Goal: Transaction & Acquisition: Book appointment/travel/reservation

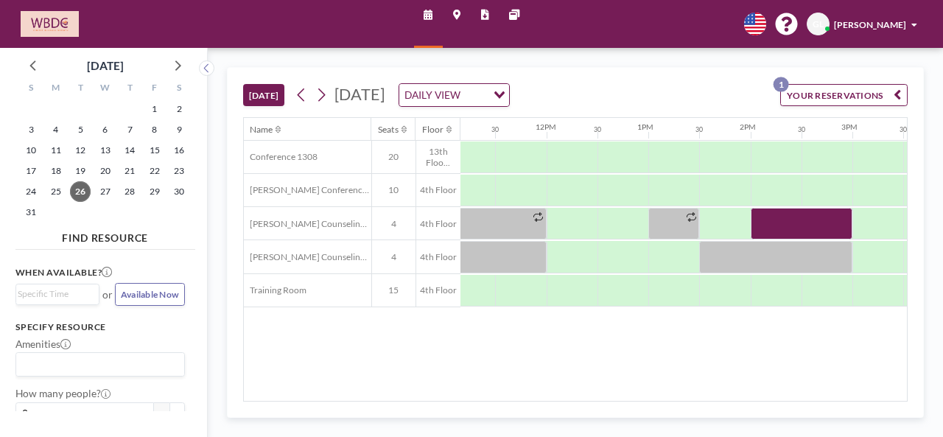
scroll to position [0, 1195]
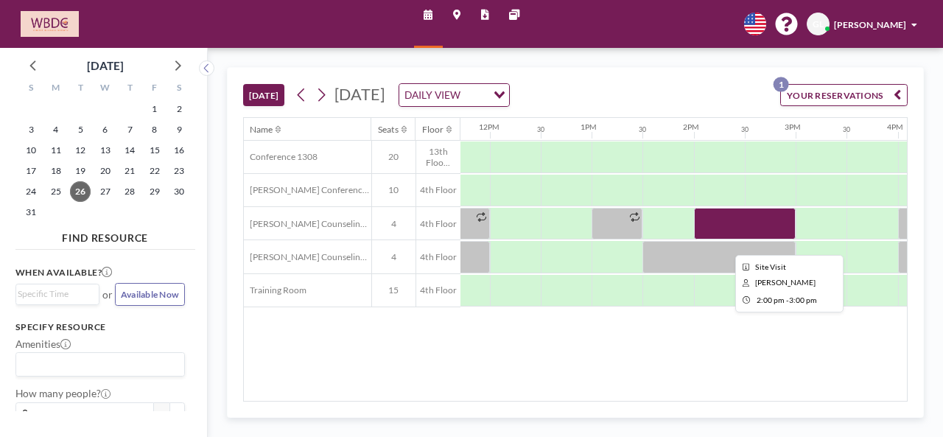
click at [715, 220] on div at bounding box center [745, 224] width 102 height 32
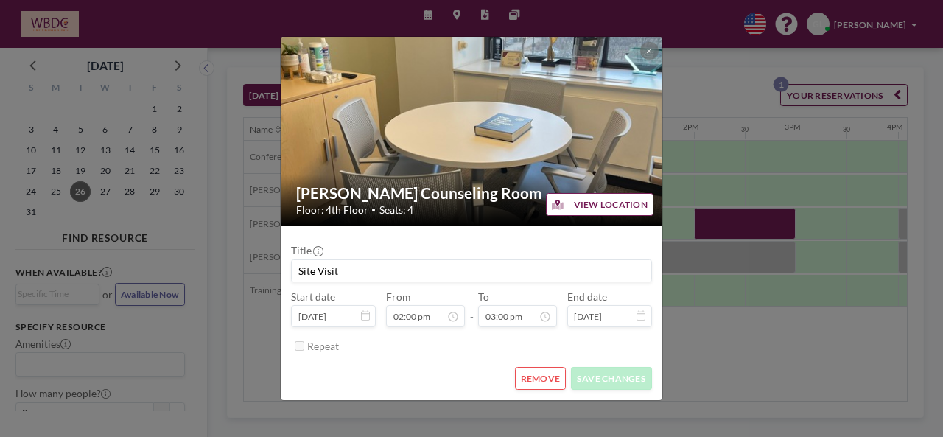
click at [549, 379] on button "REMOVE" at bounding box center [540, 378] width 51 height 23
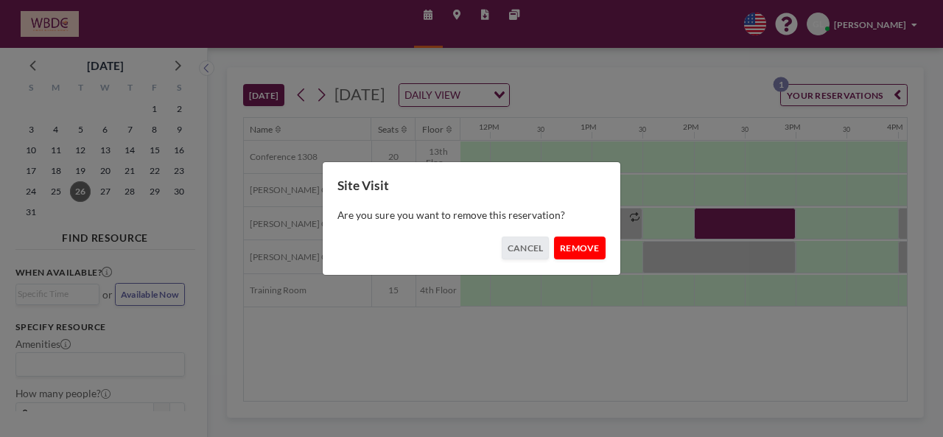
click at [584, 238] on button "REMOVE" at bounding box center [579, 247] width 51 height 23
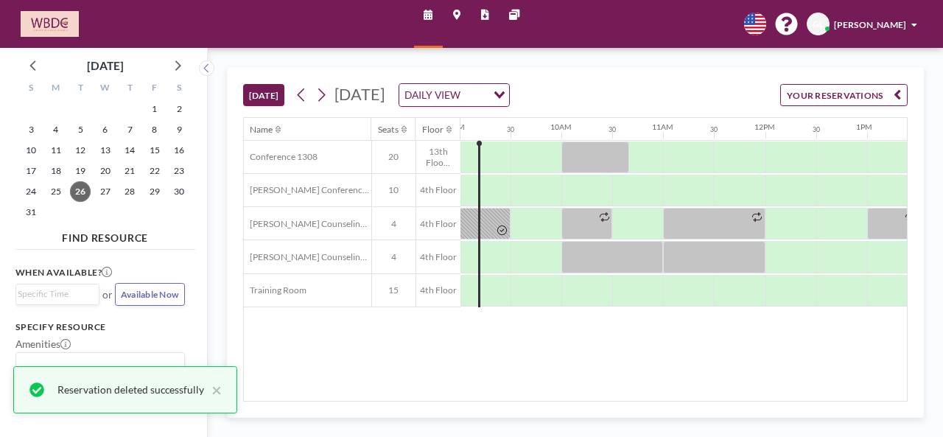
scroll to position [0, 918]
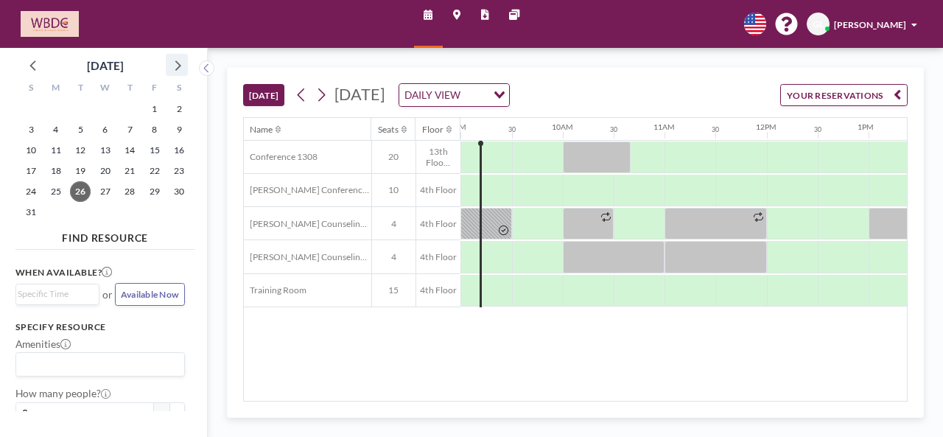
drag, startPoint x: 172, startPoint y: 58, endPoint x: 170, endPoint y: 66, distance: 7.7
click at [172, 60] on icon at bounding box center [176, 64] width 19 height 19
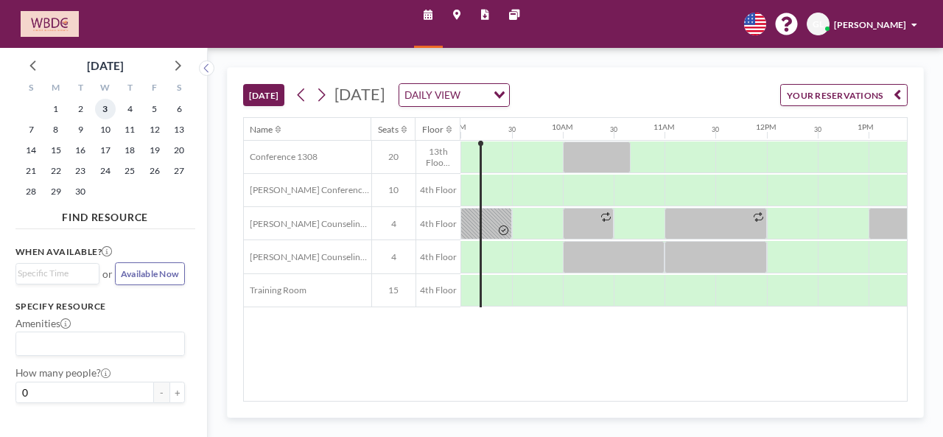
click at [102, 110] on span "3" at bounding box center [105, 109] width 21 height 21
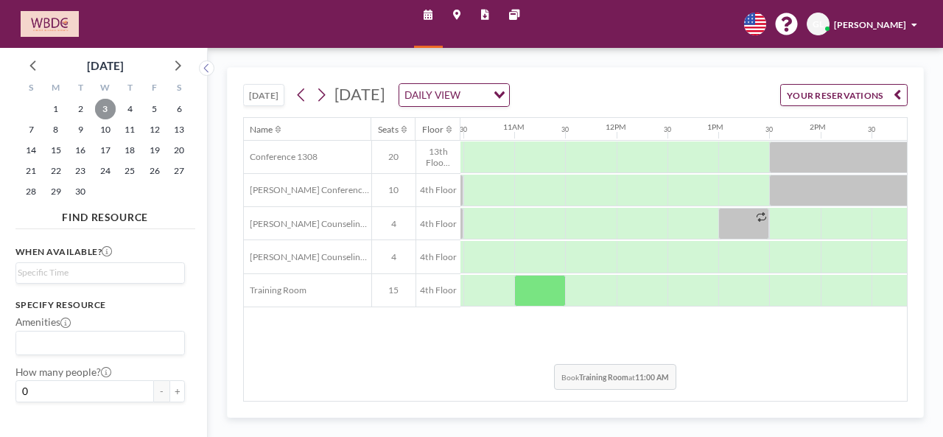
scroll to position [0, 1078]
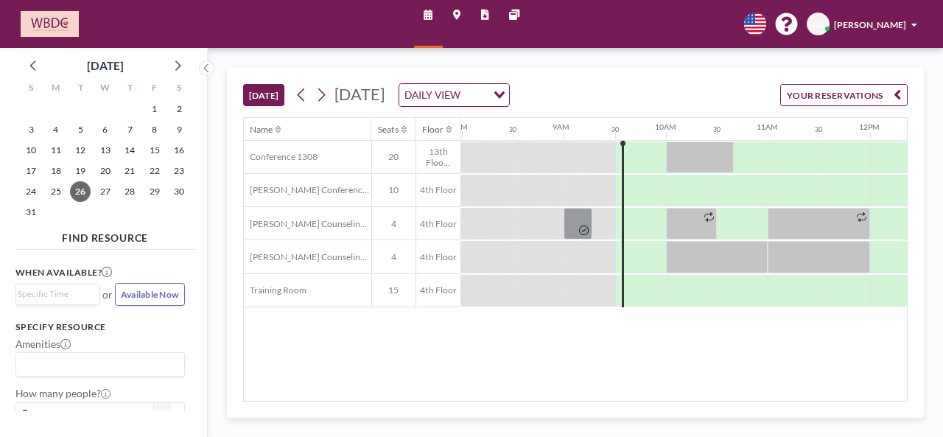
scroll to position [0, 862]
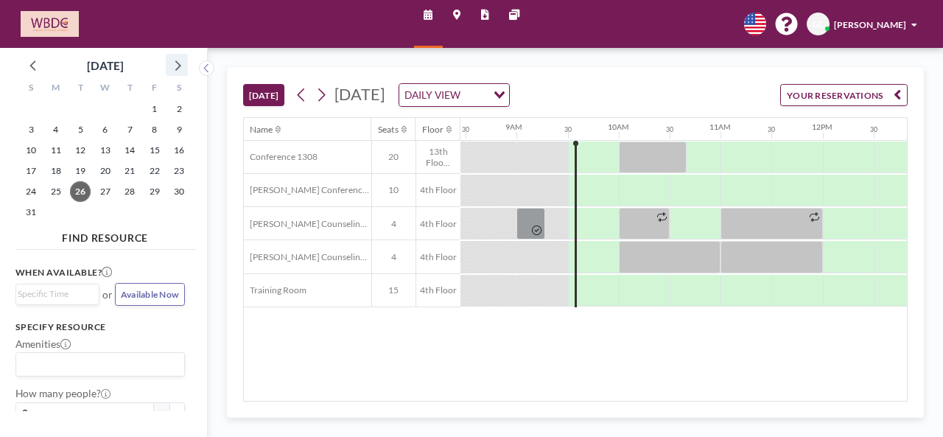
click at [180, 61] on icon at bounding box center [176, 64] width 19 height 19
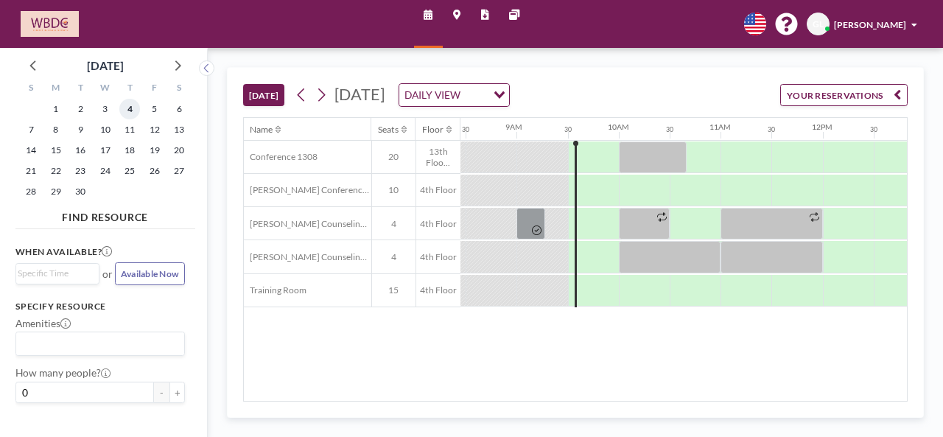
click at [133, 108] on span "4" at bounding box center [129, 109] width 21 height 21
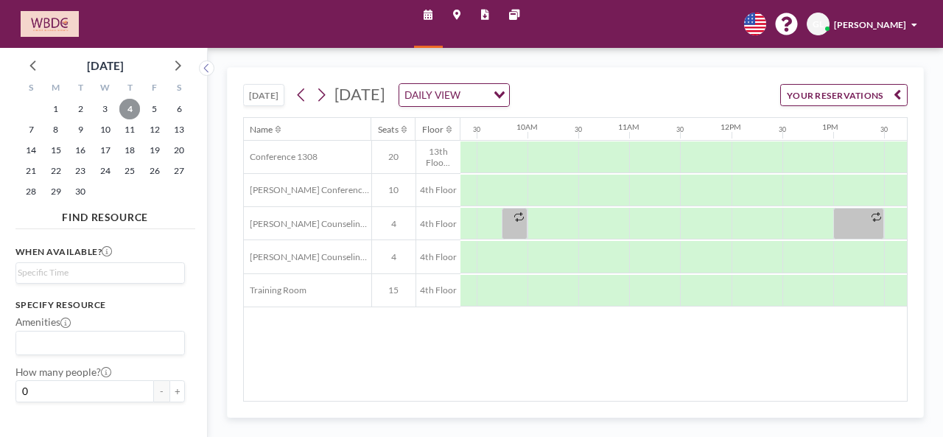
scroll to position [0, 963]
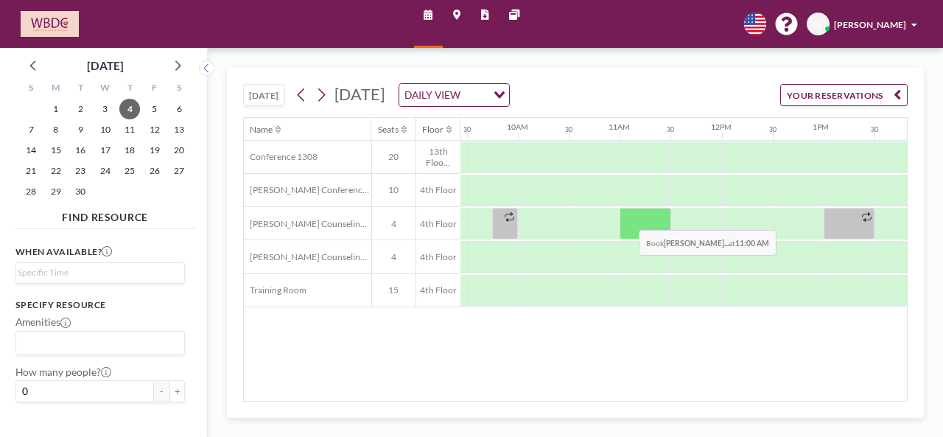
click at [628, 217] on div at bounding box center [644, 224] width 51 height 32
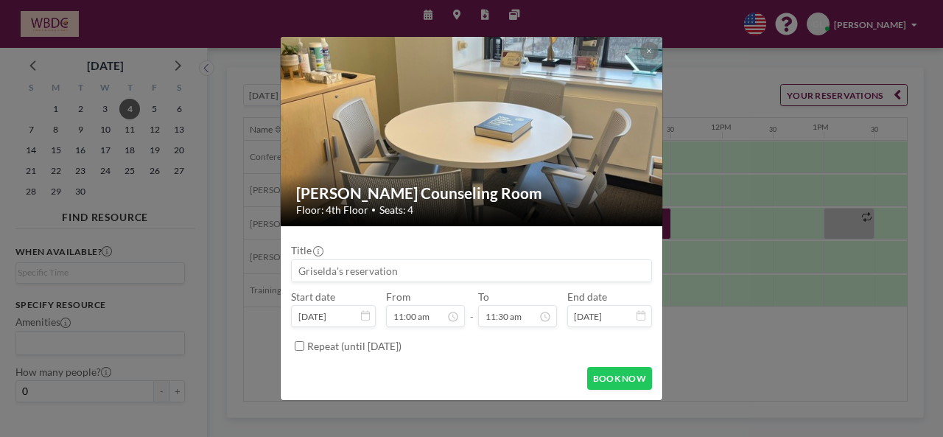
scroll to position [534, 0]
click at [352, 275] on input at bounding box center [471, 270] width 359 height 21
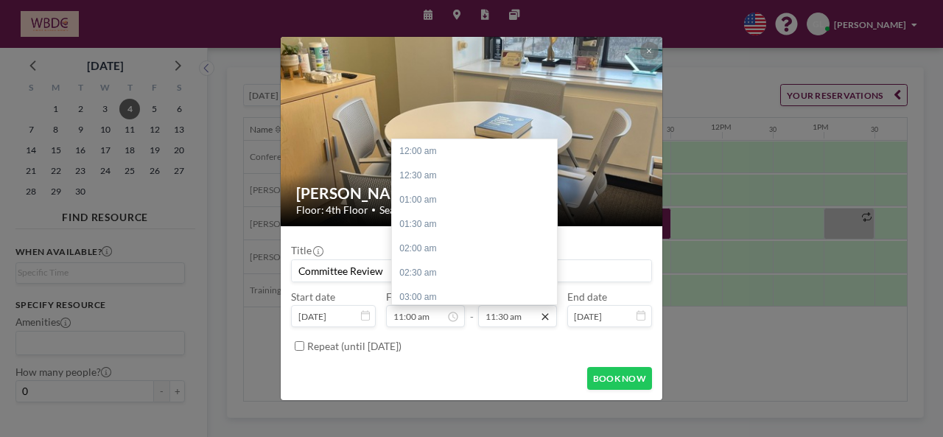
scroll to position [558, 0]
type input "Committee Review"
drag, startPoint x: 407, startPoint y: 174, endPoint x: 523, endPoint y: 267, distance: 149.3
click at [407, 173] on div "12:00 pm" at bounding box center [478, 176] width 172 height 24
type input "12:00 pm"
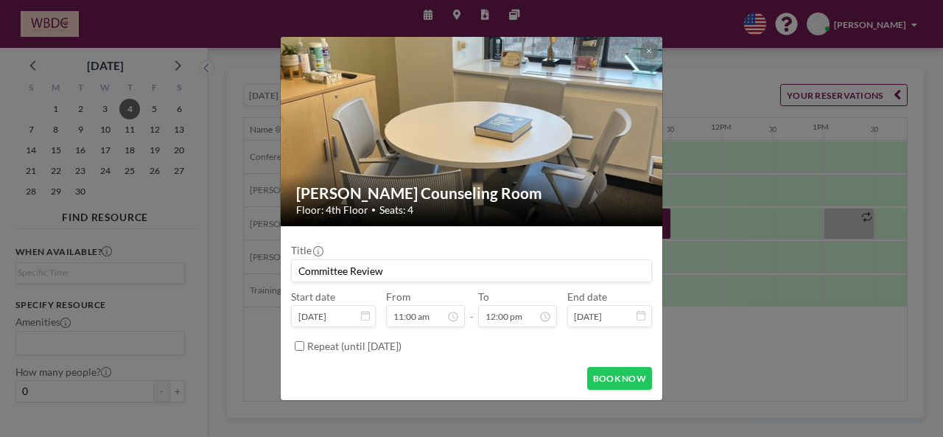
scroll to position [583, 0]
click at [620, 378] on button "BOOK NOW" at bounding box center [619, 378] width 65 height 23
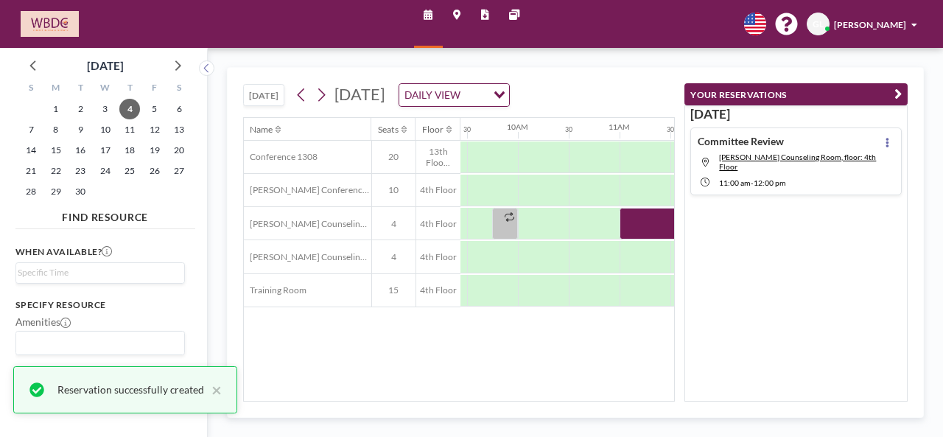
click at [890, 96] on button "YOUR RESERVATIONS" at bounding box center [795, 94] width 223 height 23
